Goal: Task Accomplishment & Management: Use online tool/utility

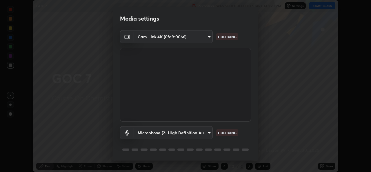
scroll to position [18, 0]
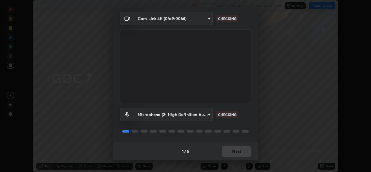
click at [227, 148] on div "1 / 5 Next" at bounding box center [185, 151] width 145 height 19
click at [230, 149] on div "1 / 5 Next" at bounding box center [185, 151] width 145 height 19
click at [230, 151] on div "1 / 5 Next" at bounding box center [185, 151] width 145 height 19
click at [231, 151] on div "1 / 5 Next" at bounding box center [185, 151] width 145 height 19
click at [232, 151] on div "1 / 5 Next" at bounding box center [185, 151] width 145 height 19
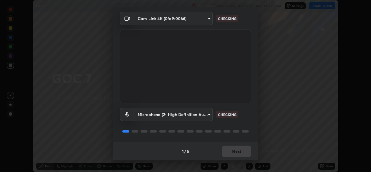
click at [234, 150] on div "1 / 5 Next" at bounding box center [185, 151] width 145 height 19
click at [235, 149] on div "1 / 5 Next" at bounding box center [185, 151] width 145 height 19
click at [236, 151] on div "1 / 5 Next" at bounding box center [185, 151] width 145 height 19
click at [235, 153] on div "1 / 5 Next" at bounding box center [185, 151] width 145 height 19
click at [231, 153] on div "1 / 5 Next" at bounding box center [185, 151] width 145 height 19
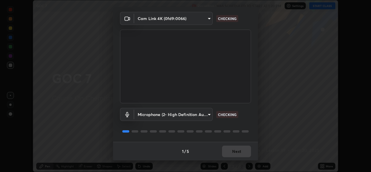
click at [231, 153] on div "1 / 5 Next" at bounding box center [185, 151] width 145 height 19
click at [231, 152] on div "1 / 5 Next" at bounding box center [185, 151] width 145 height 19
click at [232, 152] on div "1 / 5 Next" at bounding box center [185, 151] width 145 height 19
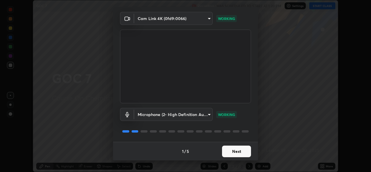
click at [227, 151] on button "Next" at bounding box center [236, 152] width 29 height 12
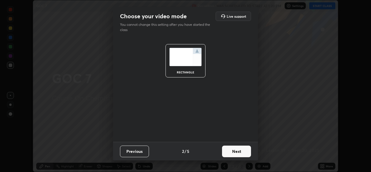
click at [228, 151] on button "Next" at bounding box center [236, 152] width 29 height 12
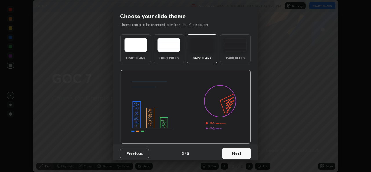
click at [230, 153] on button "Next" at bounding box center [236, 154] width 29 height 12
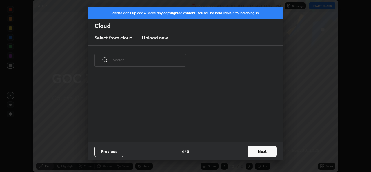
click at [242, 149] on div "Previous 4 / 5 Next" at bounding box center [186, 151] width 196 height 19
click at [256, 153] on button "Next" at bounding box center [262, 152] width 29 height 12
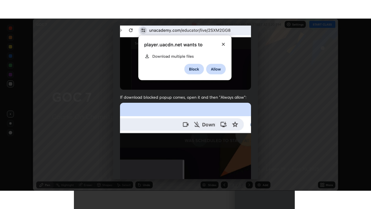
scroll to position [137, 0]
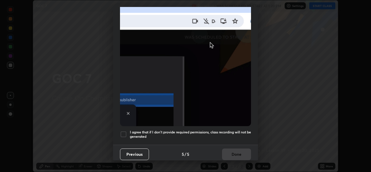
click at [125, 131] on div at bounding box center [123, 134] width 7 height 7
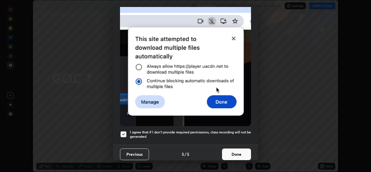
click at [226, 154] on button "Done" at bounding box center [236, 155] width 29 height 12
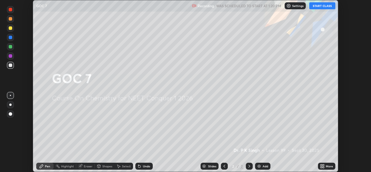
click at [324, 167] on icon at bounding box center [323, 167] width 1 height 1
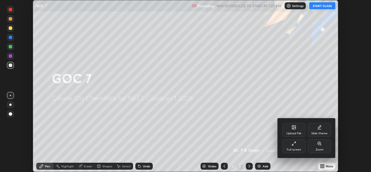
click at [287, 124] on div "Upload File" at bounding box center [294, 130] width 23 height 14
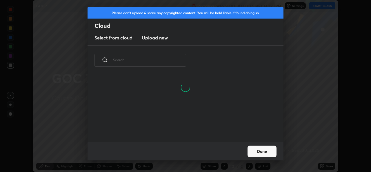
click at [154, 38] on h3 "Upload new" at bounding box center [155, 37] width 26 height 7
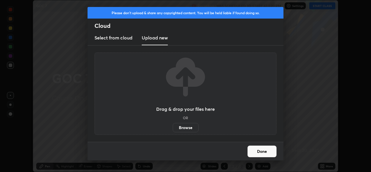
click at [184, 125] on label "Browse" at bounding box center [186, 127] width 26 height 9
click at [173, 125] on input "Browse" at bounding box center [173, 127] width 0 height 9
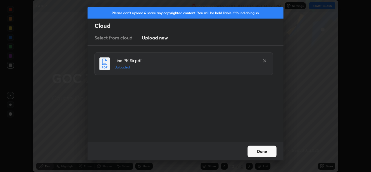
click at [265, 152] on button "Done" at bounding box center [262, 152] width 29 height 12
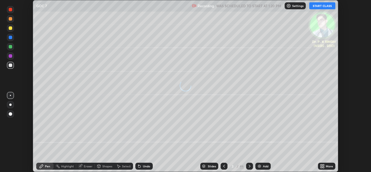
click at [324, 166] on icon at bounding box center [322, 166] width 5 height 5
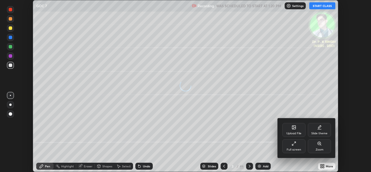
click at [295, 146] on div "Full screen" at bounding box center [294, 146] width 23 height 14
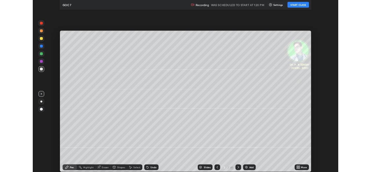
scroll to position [209, 371]
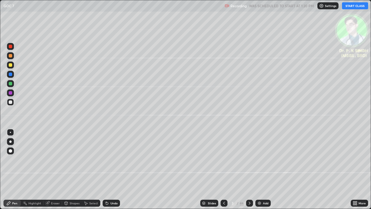
click at [354, 5] on button "START CLASS" at bounding box center [355, 5] width 26 height 7
click at [12, 84] on div at bounding box center [10, 83] width 3 height 3
click at [51, 172] on div "Eraser" at bounding box center [55, 203] width 9 height 3
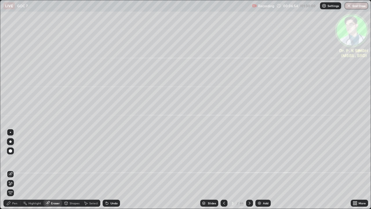
click at [13, 172] on span "Erase all" at bounding box center [10, 192] width 6 height 3
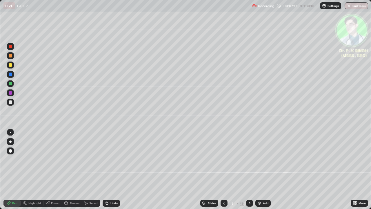
click at [10, 66] on div at bounding box center [10, 64] width 3 height 3
click at [48, 172] on icon at bounding box center [47, 202] width 3 height 3
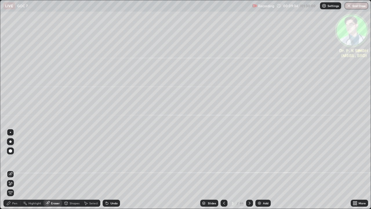
click at [9, 172] on icon at bounding box center [9, 182] width 1 height 1
click at [9, 172] on icon at bounding box center [8, 202] width 3 height 3
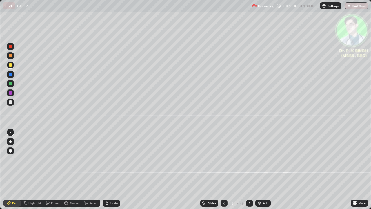
click at [250, 172] on icon at bounding box center [249, 203] width 5 height 5
click at [249, 172] on icon at bounding box center [249, 203] width 5 height 5
click at [225, 172] on icon at bounding box center [224, 203] width 5 height 5
click at [227, 172] on div at bounding box center [224, 203] width 7 height 12
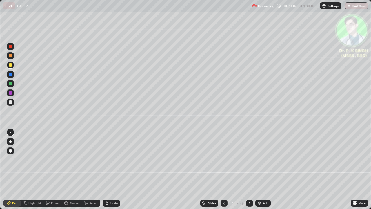
click at [225, 172] on icon at bounding box center [224, 203] width 5 height 5
click at [247, 172] on div at bounding box center [249, 203] width 7 height 12
click at [13, 66] on div at bounding box center [10, 64] width 7 height 7
click at [249, 172] on icon at bounding box center [250, 203] width 2 height 3
click at [223, 172] on icon at bounding box center [224, 203] width 5 height 5
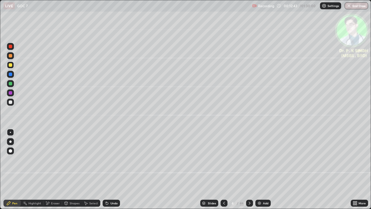
click at [250, 172] on icon at bounding box center [249, 203] width 5 height 5
click at [249, 172] on icon at bounding box center [249, 203] width 5 height 5
click at [51, 172] on div "Eraser" at bounding box center [53, 203] width 19 height 7
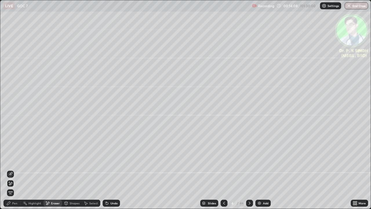
click at [11, 172] on span "Erase all" at bounding box center [10, 192] width 6 height 3
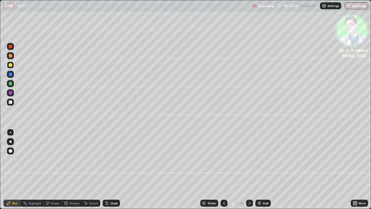
click at [251, 172] on icon at bounding box center [249, 203] width 5 height 5
click at [249, 172] on icon at bounding box center [250, 203] width 2 height 3
click at [10, 65] on div at bounding box center [10, 64] width 3 height 3
click at [250, 172] on icon at bounding box center [249, 203] width 5 height 5
click at [12, 66] on div at bounding box center [10, 64] width 7 height 7
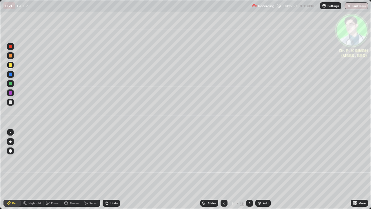
click at [249, 172] on icon at bounding box center [249, 203] width 5 height 5
click at [250, 172] on icon at bounding box center [249, 203] width 5 height 5
click at [12, 65] on div at bounding box center [10, 64] width 7 height 7
click at [252, 172] on div at bounding box center [249, 203] width 7 height 7
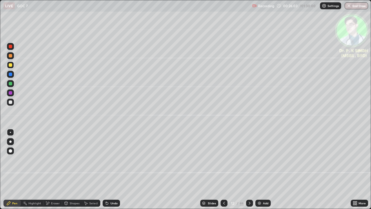
click at [12, 65] on div at bounding box center [10, 64] width 7 height 7
click at [249, 172] on icon at bounding box center [249, 203] width 5 height 5
click at [249, 172] on div at bounding box center [249, 203] width 7 height 12
click at [48, 172] on icon at bounding box center [47, 203] width 3 height 3
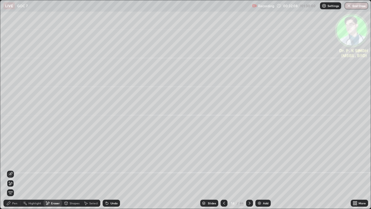
click at [11, 172] on icon at bounding box center [10, 183] width 5 height 5
click at [15, 172] on div "Pen" at bounding box center [14, 203] width 5 height 3
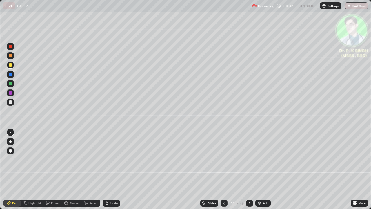
click at [248, 172] on icon at bounding box center [249, 203] width 5 height 5
click at [11, 65] on div at bounding box center [10, 64] width 3 height 3
click at [223, 172] on icon at bounding box center [224, 203] width 5 height 5
click at [223, 172] on div at bounding box center [224, 203] width 7 height 7
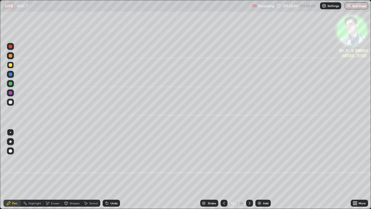
click at [222, 172] on div at bounding box center [224, 203] width 7 height 12
click at [249, 172] on icon at bounding box center [249, 203] width 5 height 5
click at [247, 172] on icon at bounding box center [249, 203] width 5 height 5
click at [247, 172] on div at bounding box center [249, 203] width 7 height 12
click at [250, 172] on icon at bounding box center [249, 203] width 5 height 5
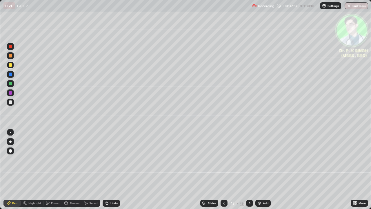
click at [12, 66] on div at bounding box center [10, 64] width 3 height 3
click at [46, 172] on icon at bounding box center [46, 201] width 1 height 1
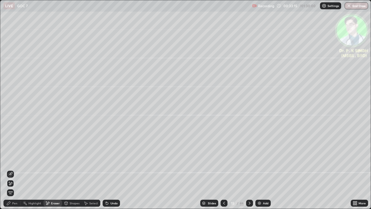
click at [10, 172] on span "Erase all" at bounding box center [10, 192] width 6 height 3
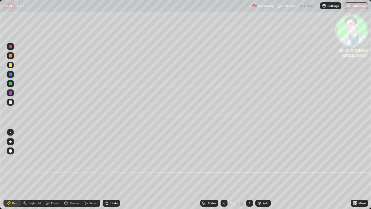
click at [12, 172] on div "Pen" at bounding box center [11, 203] width 17 height 7
click at [50, 172] on div "Eraser" at bounding box center [53, 203] width 19 height 7
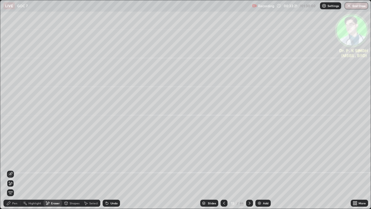
click at [12, 172] on span "Erase all" at bounding box center [10, 192] width 6 height 3
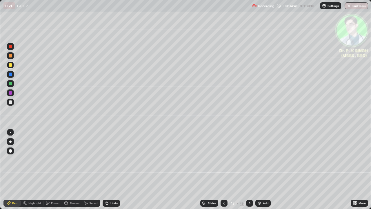
click at [249, 172] on div at bounding box center [249, 203] width 7 height 7
click at [47, 172] on icon at bounding box center [47, 203] width 3 height 3
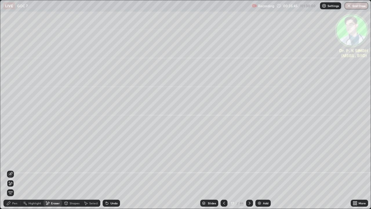
click at [13, 172] on div at bounding box center [10, 183] width 7 height 7
click at [14, 172] on div "Pen" at bounding box center [11, 203] width 17 height 7
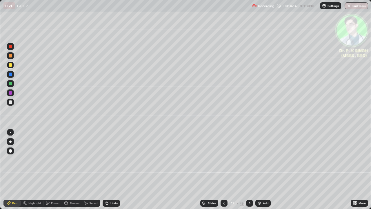
click at [252, 172] on div at bounding box center [249, 203] width 7 height 7
click at [11, 84] on div at bounding box center [10, 83] width 3 height 3
click at [11, 66] on div at bounding box center [10, 64] width 3 height 3
click at [250, 172] on div at bounding box center [249, 203] width 7 height 12
click at [249, 172] on div at bounding box center [249, 203] width 7 height 7
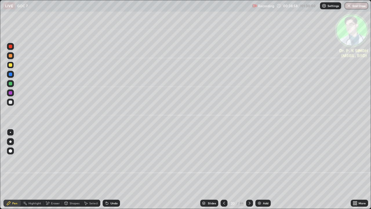
click at [224, 172] on icon at bounding box center [224, 203] width 5 height 5
click at [225, 172] on icon at bounding box center [224, 203] width 5 height 5
click at [250, 172] on div at bounding box center [249, 203] width 7 height 7
click at [223, 172] on div at bounding box center [224, 203] width 7 height 7
click at [11, 65] on div at bounding box center [10, 64] width 3 height 3
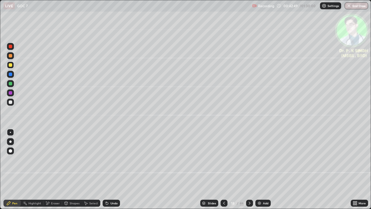
click at [249, 172] on icon at bounding box center [249, 203] width 5 height 5
click at [49, 172] on icon at bounding box center [47, 203] width 5 height 5
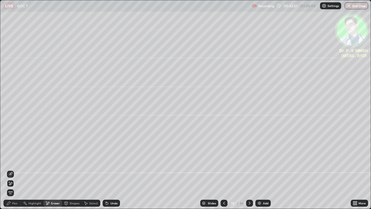
click at [10, 172] on span "Erase all" at bounding box center [10, 192] width 6 height 3
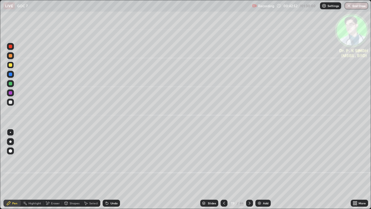
click at [11, 74] on div at bounding box center [10, 74] width 3 height 3
click at [11, 66] on div at bounding box center [10, 64] width 3 height 3
click at [52, 172] on div "Eraser" at bounding box center [53, 203] width 19 height 7
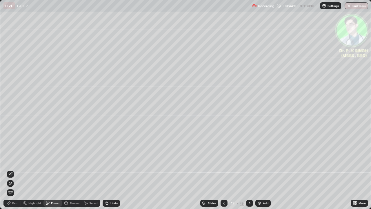
click at [10, 172] on icon at bounding box center [10, 183] width 5 height 5
click at [12, 172] on div "Pen" at bounding box center [14, 203] width 5 height 3
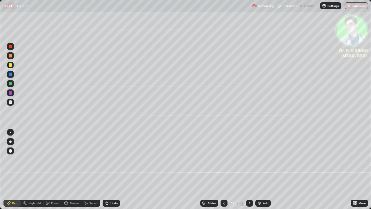
click at [248, 172] on icon at bounding box center [249, 203] width 5 height 5
click at [57, 172] on div "Eraser" at bounding box center [53, 203] width 19 height 7
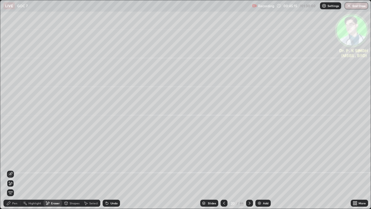
click at [10, 172] on span "Erase all" at bounding box center [10, 192] width 6 height 3
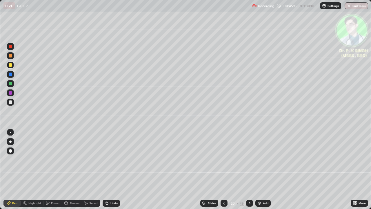
click at [12, 172] on div "Pen" at bounding box center [11, 203] width 17 height 7
click at [13, 66] on div at bounding box center [10, 64] width 7 height 7
click at [14, 66] on div at bounding box center [10, 64] width 7 height 7
click at [250, 172] on div at bounding box center [249, 203] width 7 height 12
click at [249, 172] on div at bounding box center [249, 203] width 7 height 7
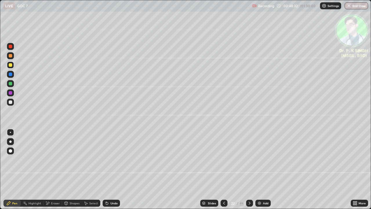
click at [12, 65] on div at bounding box center [10, 64] width 3 height 3
click at [10, 74] on div at bounding box center [10, 74] width 3 height 3
click at [250, 172] on div at bounding box center [249, 203] width 7 height 7
click at [13, 66] on div at bounding box center [10, 64] width 7 height 7
click at [227, 172] on div at bounding box center [224, 203] width 7 height 12
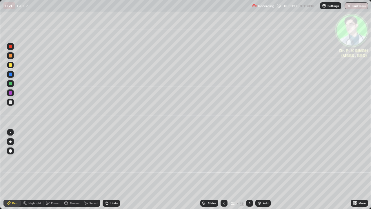
click at [249, 172] on icon at bounding box center [249, 203] width 5 height 5
click at [223, 172] on icon at bounding box center [224, 203] width 5 height 5
click at [224, 172] on icon at bounding box center [224, 203] width 5 height 5
click at [250, 172] on icon at bounding box center [249, 203] width 5 height 5
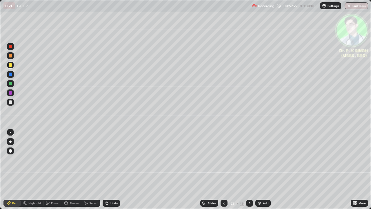
click at [222, 172] on div at bounding box center [224, 203] width 7 height 7
click at [249, 172] on icon at bounding box center [249, 203] width 5 height 5
click at [12, 65] on div at bounding box center [10, 64] width 7 height 7
click at [223, 172] on icon at bounding box center [224, 203] width 5 height 5
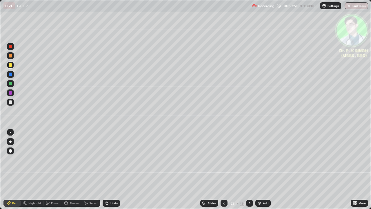
click at [247, 172] on div at bounding box center [249, 203] width 7 height 7
click at [13, 66] on div at bounding box center [10, 64] width 7 height 7
click at [224, 172] on icon at bounding box center [224, 203] width 2 height 3
click at [223, 172] on icon at bounding box center [224, 203] width 5 height 5
click at [250, 172] on icon at bounding box center [249, 203] width 5 height 5
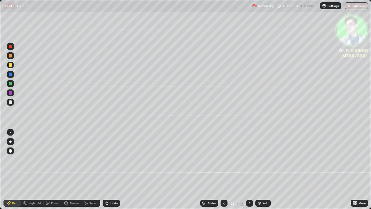
click at [224, 172] on icon at bounding box center [224, 203] width 5 height 5
click at [247, 172] on icon at bounding box center [249, 203] width 5 height 5
click at [224, 172] on icon at bounding box center [224, 203] width 5 height 5
click at [249, 172] on icon at bounding box center [250, 203] width 2 height 3
click at [248, 172] on div at bounding box center [249, 203] width 7 height 7
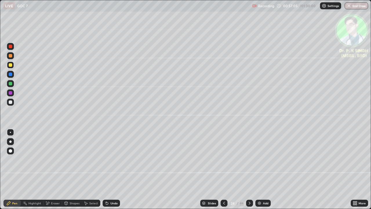
click at [247, 172] on div at bounding box center [249, 203] width 7 height 7
click at [12, 66] on div at bounding box center [10, 64] width 3 height 3
click at [12, 65] on div at bounding box center [10, 64] width 3 height 3
click at [249, 172] on icon at bounding box center [250, 203] width 2 height 3
click at [10, 84] on div at bounding box center [10, 83] width 3 height 3
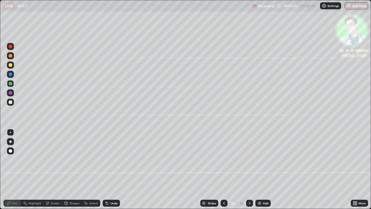
click at [11, 64] on div at bounding box center [10, 64] width 3 height 3
click at [10, 65] on div at bounding box center [10, 64] width 3 height 3
click at [249, 172] on icon at bounding box center [249, 203] width 5 height 5
click at [248, 172] on icon at bounding box center [249, 203] width 5 height 5
click at [224, 172] on icon at bounding box center [224, 203] width 5 height 5
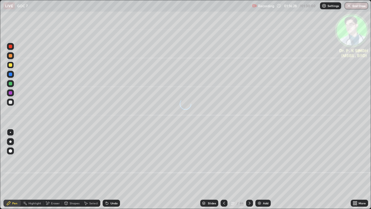
click at [222, 172] on icon at bounding box center [224, 203] width 5 height 5
click at [249, 172] on div at bounding box center [249, 203] width 7 height 7
click at [12, 85] on div at bounding box center [10, 83] width 7 height 7
click at [11, 64] on div at bounding box center [10, 64] width 3 height 3
click at [359, 6] on button "End Class" at bounding box center [356, 5] width 23 height 7
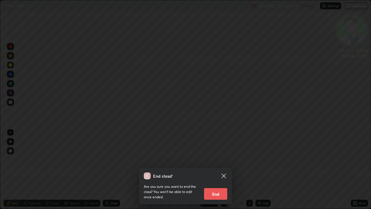
click at [212, 172] on button "End" at bounding box center [215, 194] width 23 height 12
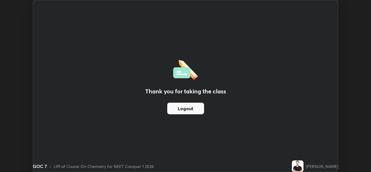
scroll to position [28837, 28637]
